Goal: Information Seeking & Learning: Understand process/instructions

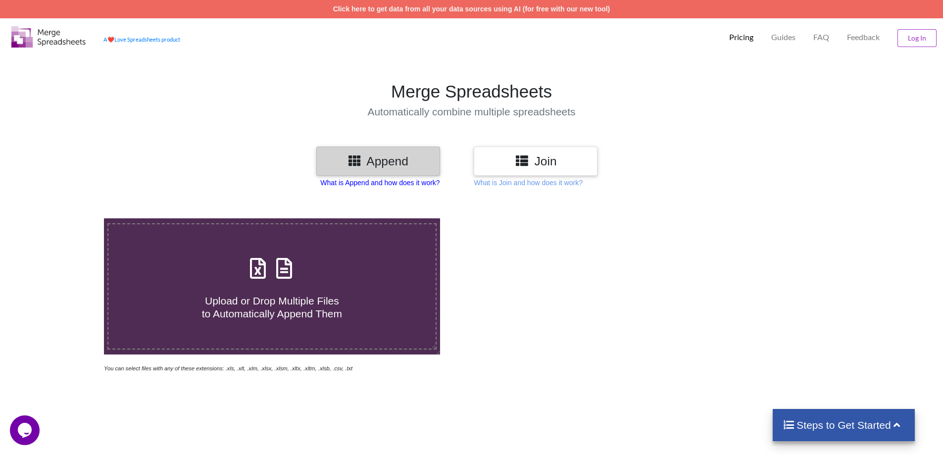
click at [379, 186] on p "What is Append and how does it work?" at bounding box center [379, 183] width 119 height 10
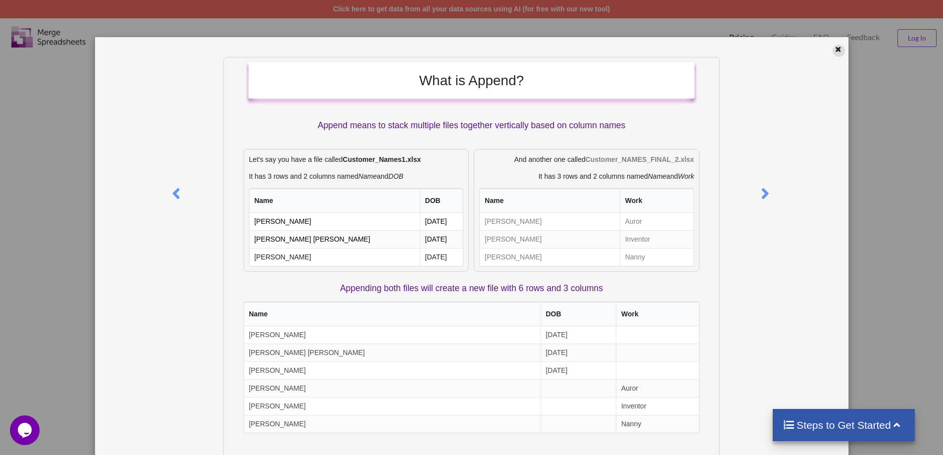
click at [835, 51] on icon at bounding box center [838, 48] width 8 height 7
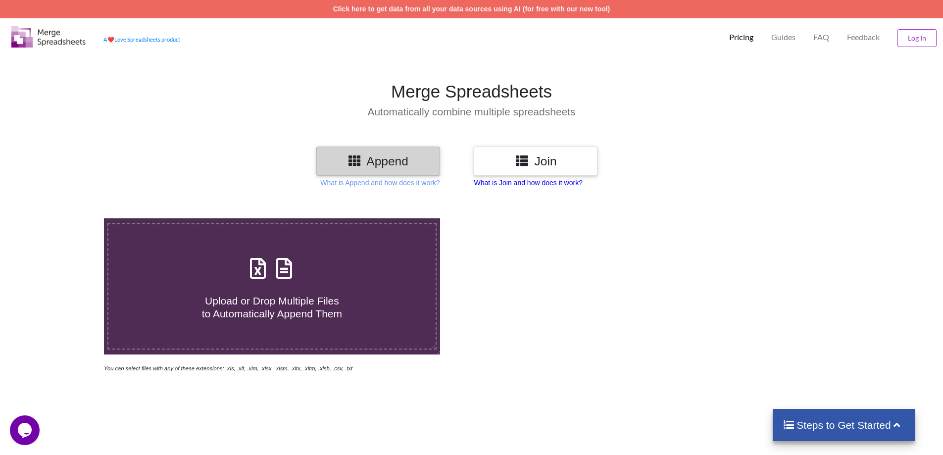
click at [511, 181] on p "What is Join and how does it work?" at bounding box center [528, 183] width 108 height 10
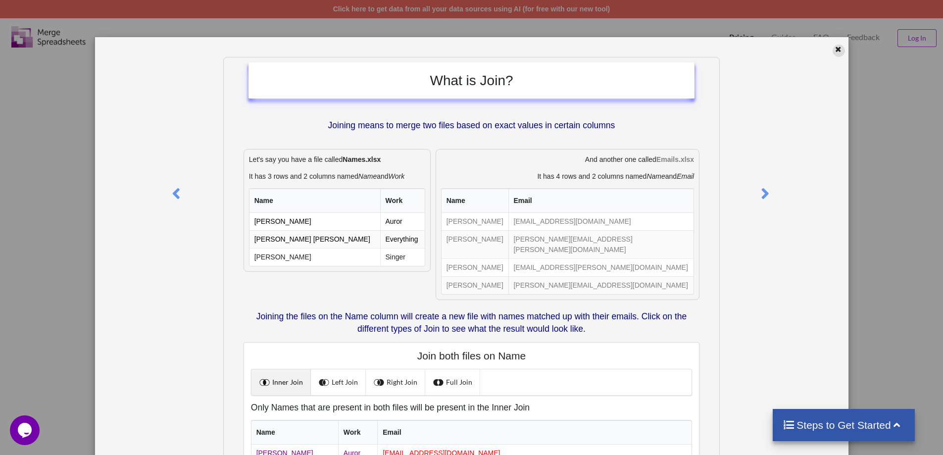
click at [838, 48] on icon at bounding box center [838, 48] width 8 height 7
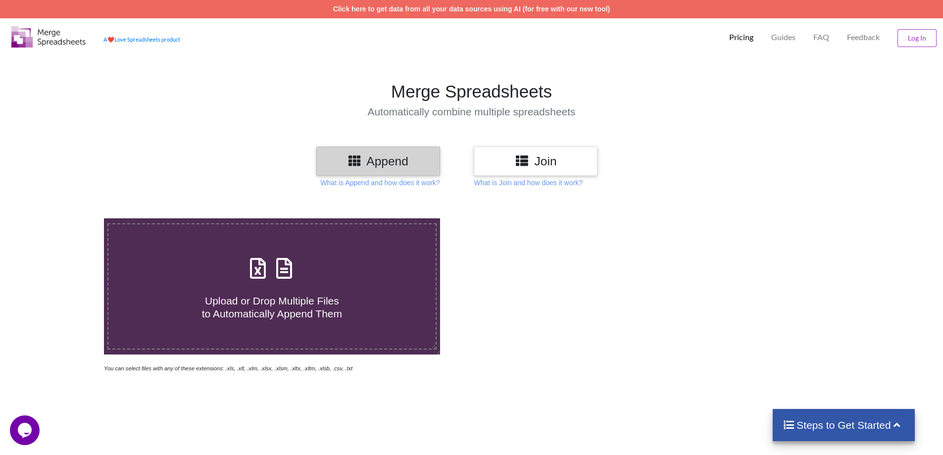
click at [365, 157] on h3 "Append" at bounding box center [378, 161] width 109 height 14
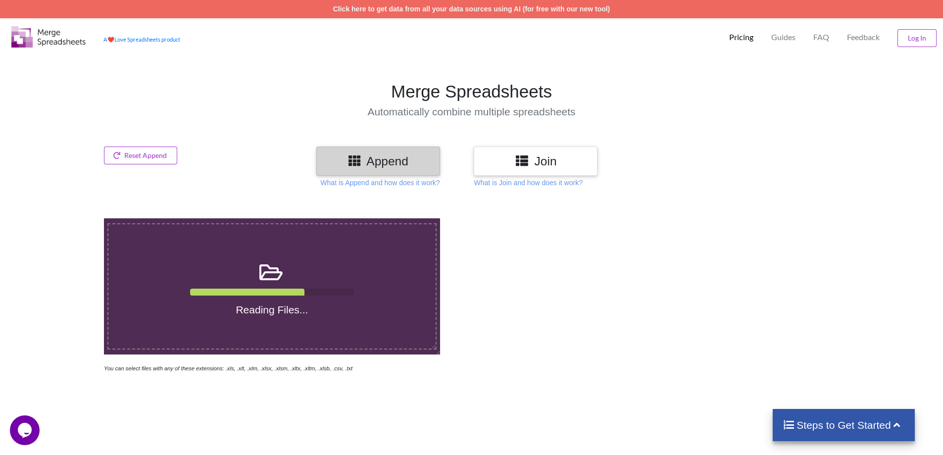
click at [541, 292] on div at bounding box center [670, 295] width 399 height 155
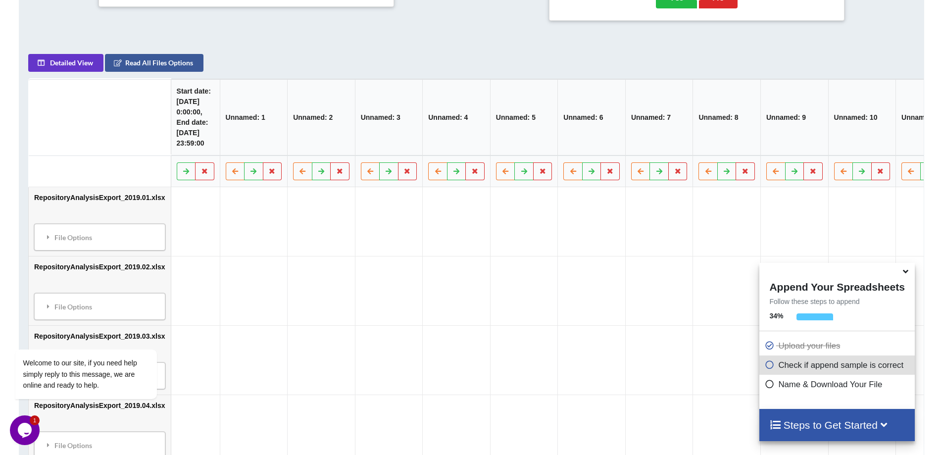
scroll to position [517, 0]
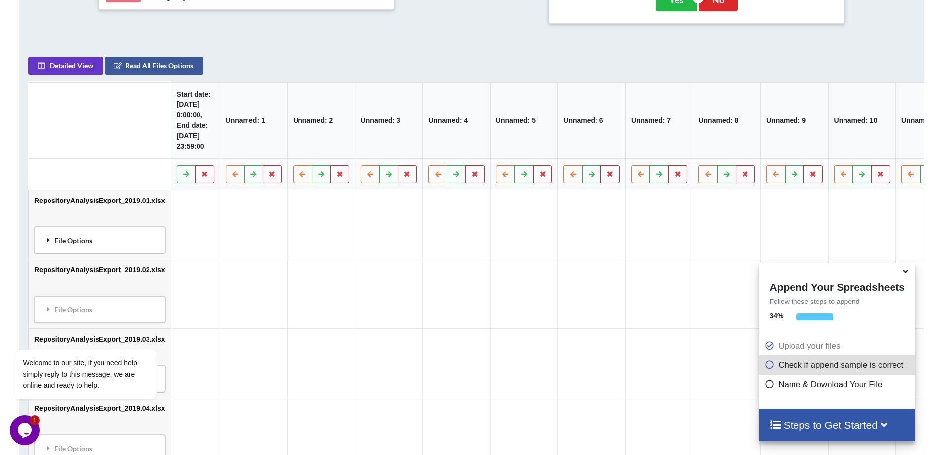
click at [62, 243] on div "File Options" at bounding box center [99, 240] width 125 height 21
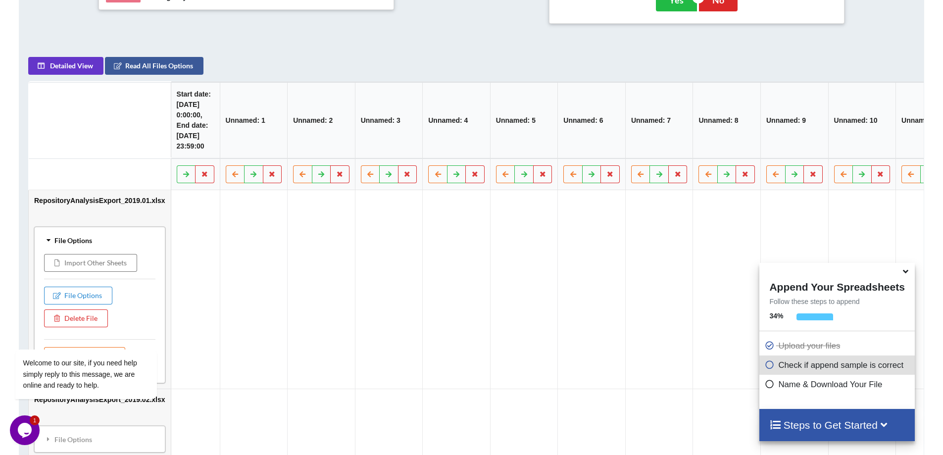
click at [62, 243] on div "File Options" at bounding box center [99, 240] width 125 height 21
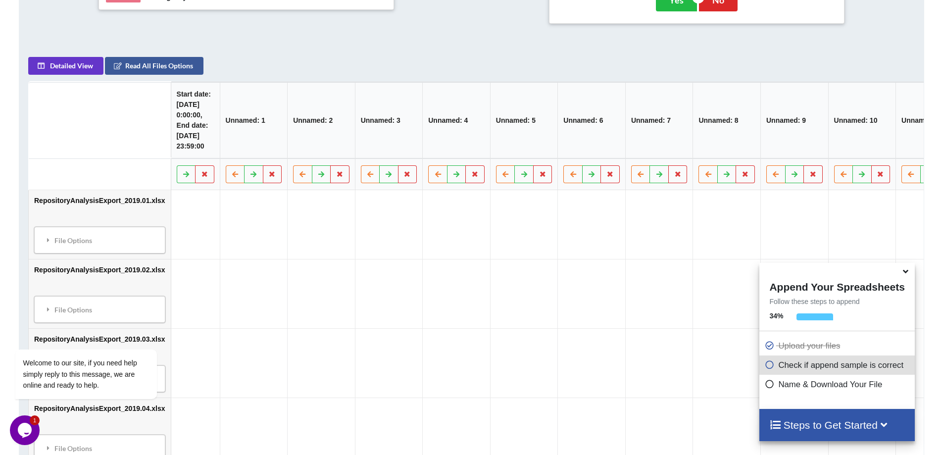
click at [901, 273] on icon at bounding box center [905, 269] width 10 height 9
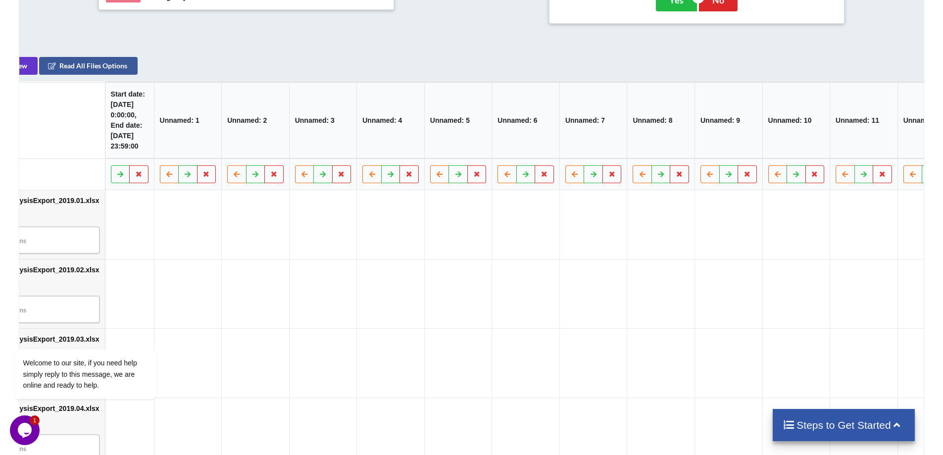
scroll to position [0, 0]
